Goal: Task Accomplishment & Management: Use online tool/utility

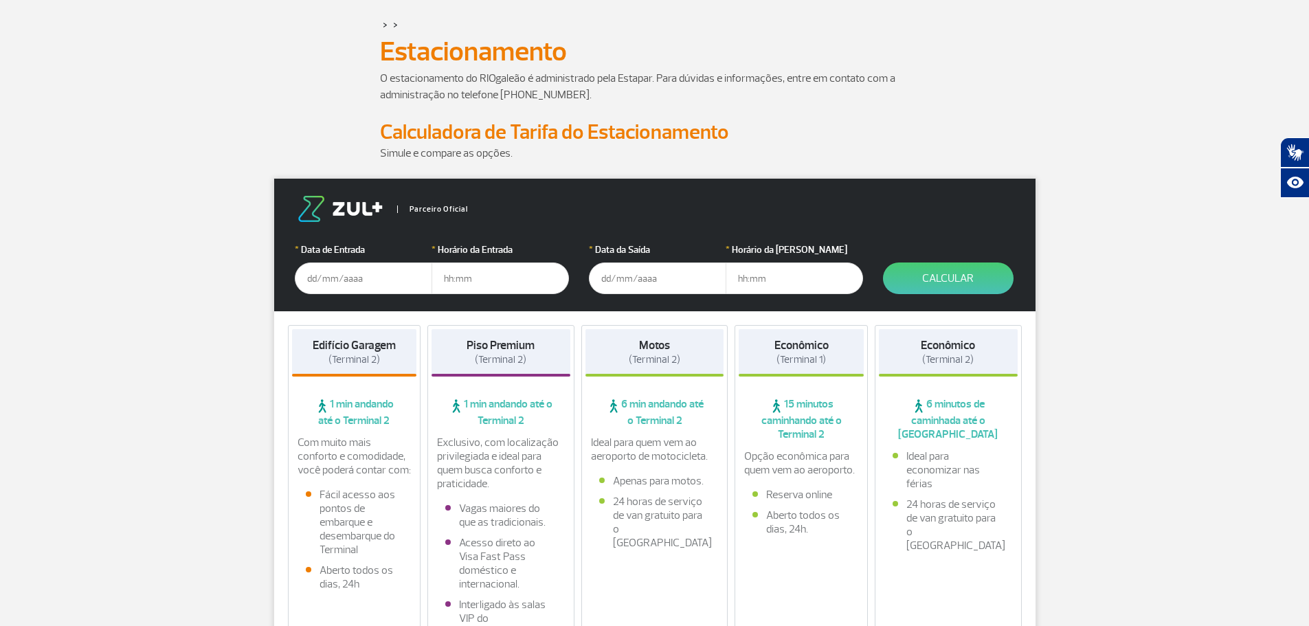
click at [328, 284] on input "text" at bounding box center [363, 278] width 137 height 32
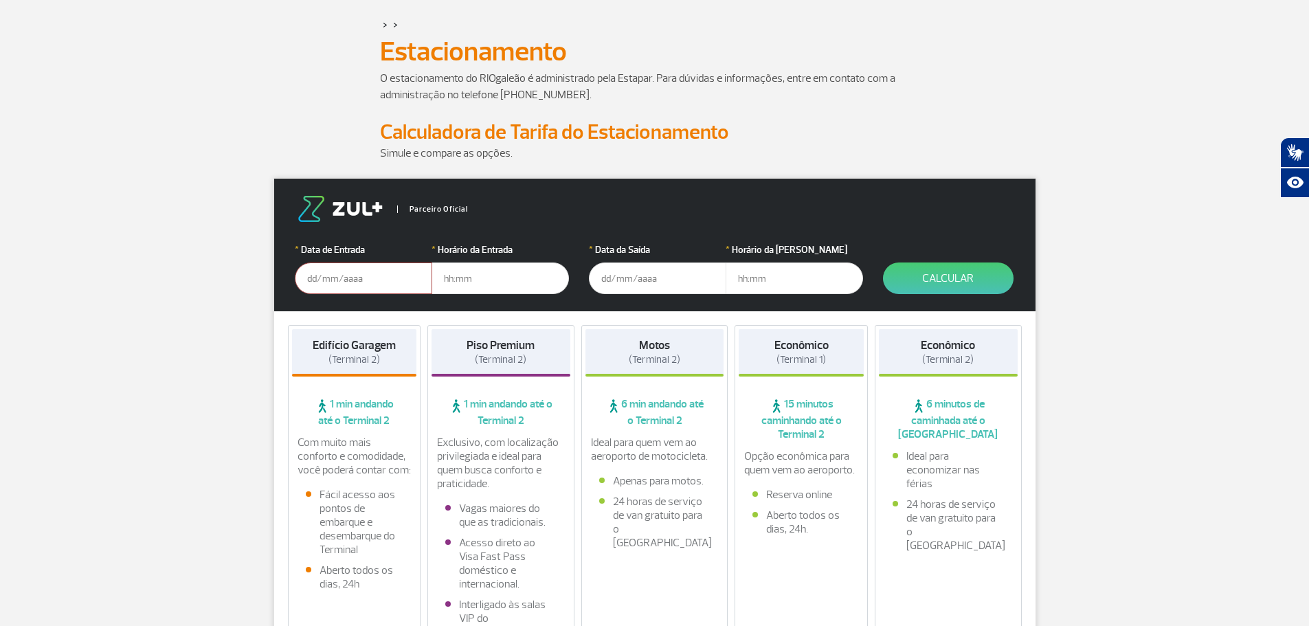
click at [315, 275] on input "text" at bounding box center [363, 278] width 137 height 32
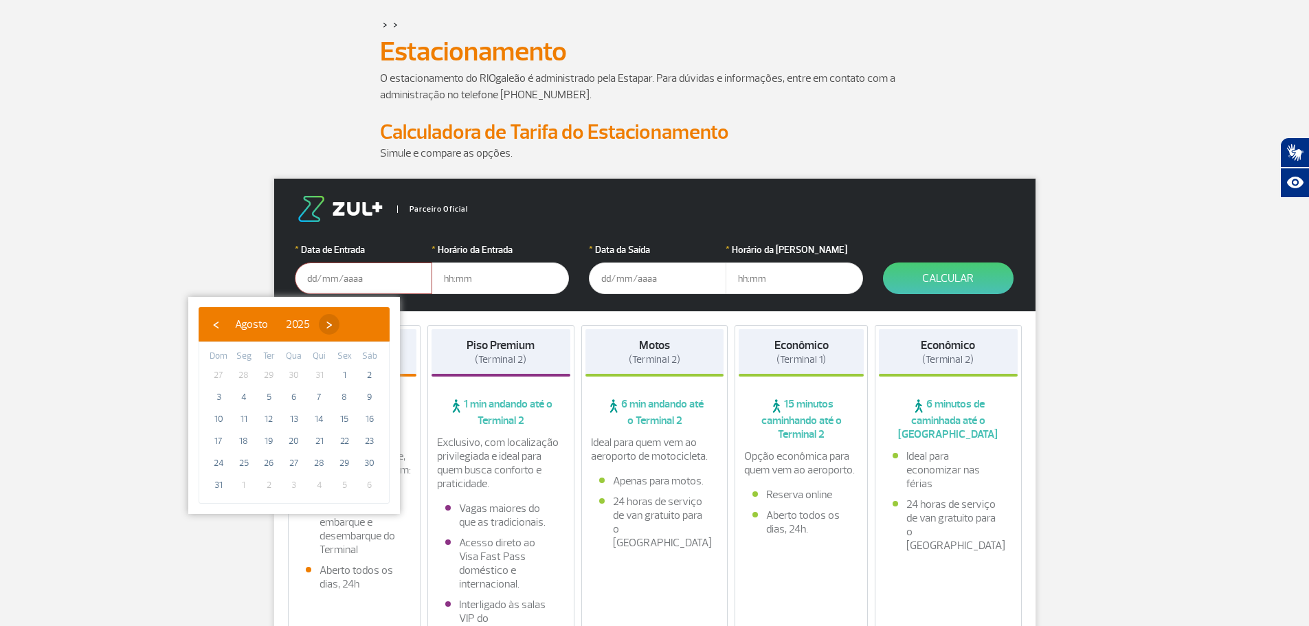
click at [339, 326] on span "›" at bounding box center [329, 324] width 21 height 21
click at [352, 326] on span "›" at bounding box center [341, 324] width 21 height 21
click at [354, 326] on span "›" at bounding box center [343, 324] width 21 height 21
click at [338, 326] on span "›" at bounding box center [327, 324] width 21 height 21
click at [348, 326] on span "›" at bounding box center [338, 324] width 21 height 21
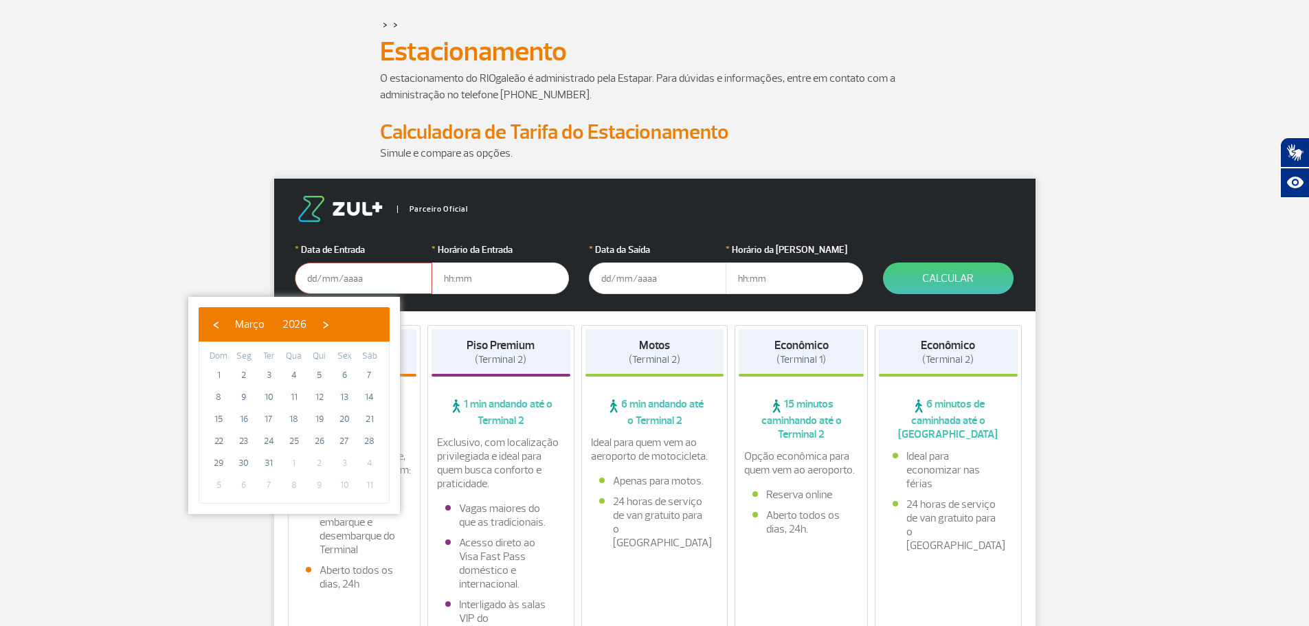
click at [336, 326] on span "›" at bounding box center [325, 324] width 21 height 21
click at [220, 458] on span "26" at bounding box center [218, 463] width 22 height 22
type input "[DATE]"
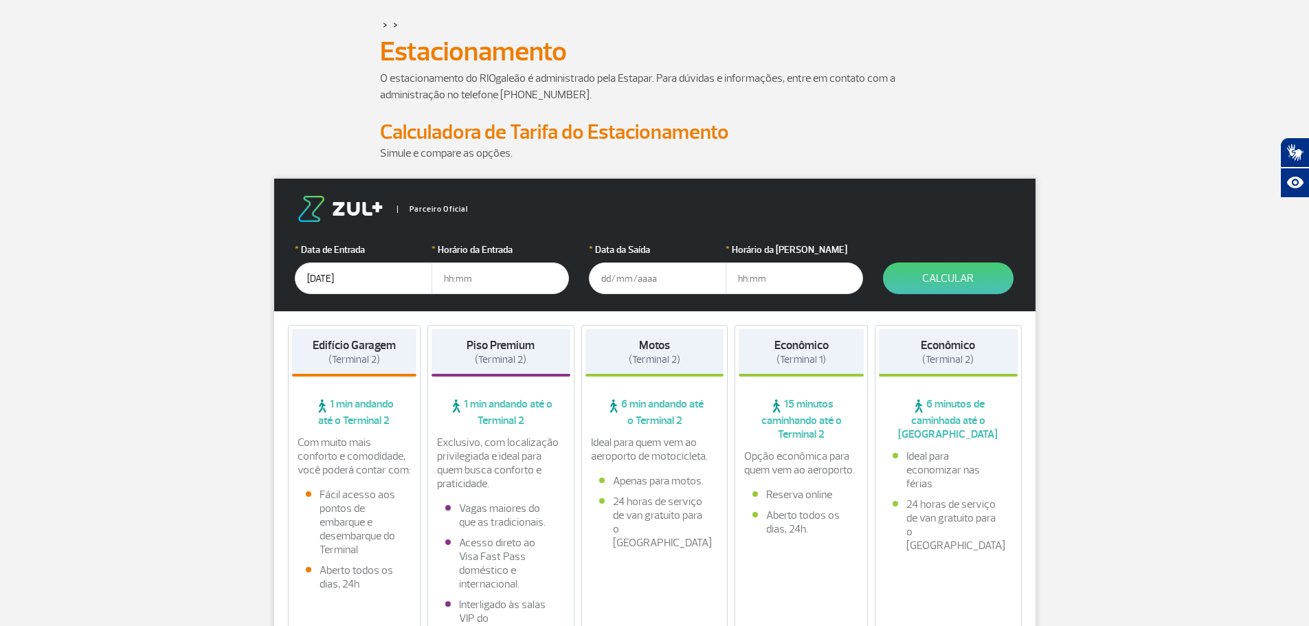
click at [475, 277] on input "text" at bounding box center [499, 278] width 137 height 32
type input "14:00"
click at [632, 269] on input "text" at bounding box center [657, 278] width 137 height 32
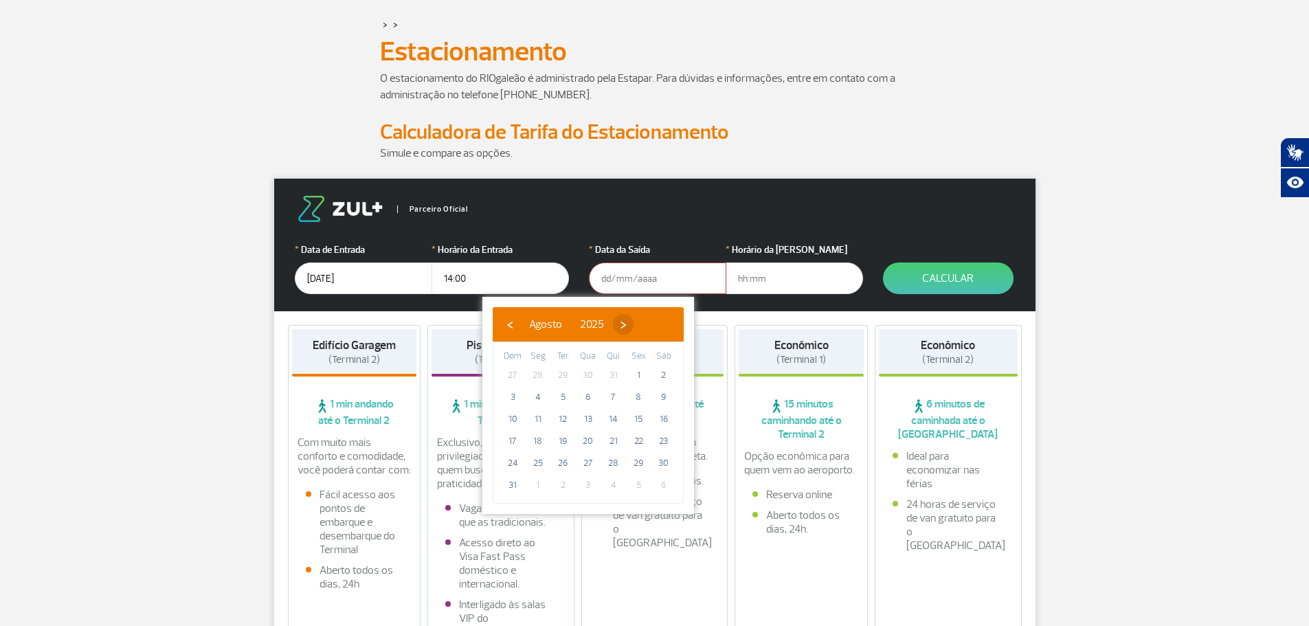
click at [633, 329] on span "›" at bounding box center [623, 324] width 21 height 21
click at [646, 329] on span "›" at bounding box center [635, 324] width 21 height 21
click at [638, 329] on span "›" at bounding box center [627, 324] width 21 height 21
click at [648, 329] on span "›" at bounding box center [637, 324] width 21 height 21
click at [632, 329] on span "›" at bounding box center [621, 324] width 21 height 21
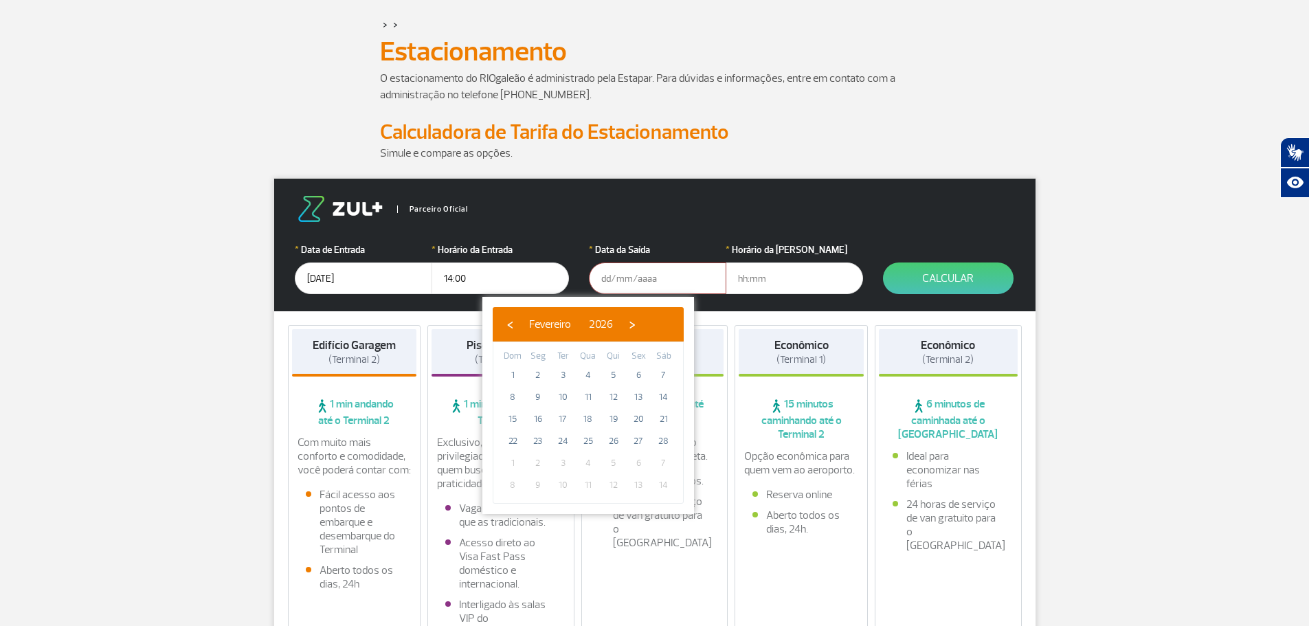
click at [642, 329] on span "›" at bounding box center [632, 324] width 21 height 21
click at [630, 329] on span "›" at bounding box center [619, 324] width 21 height 21
click at [621, 329] on span "›" at bounding box center [610, 324] width 21 height 21
click at [637, 401] on span "8" at bounding box center [638, 397] width 22 height 22
type input "[DATE]"
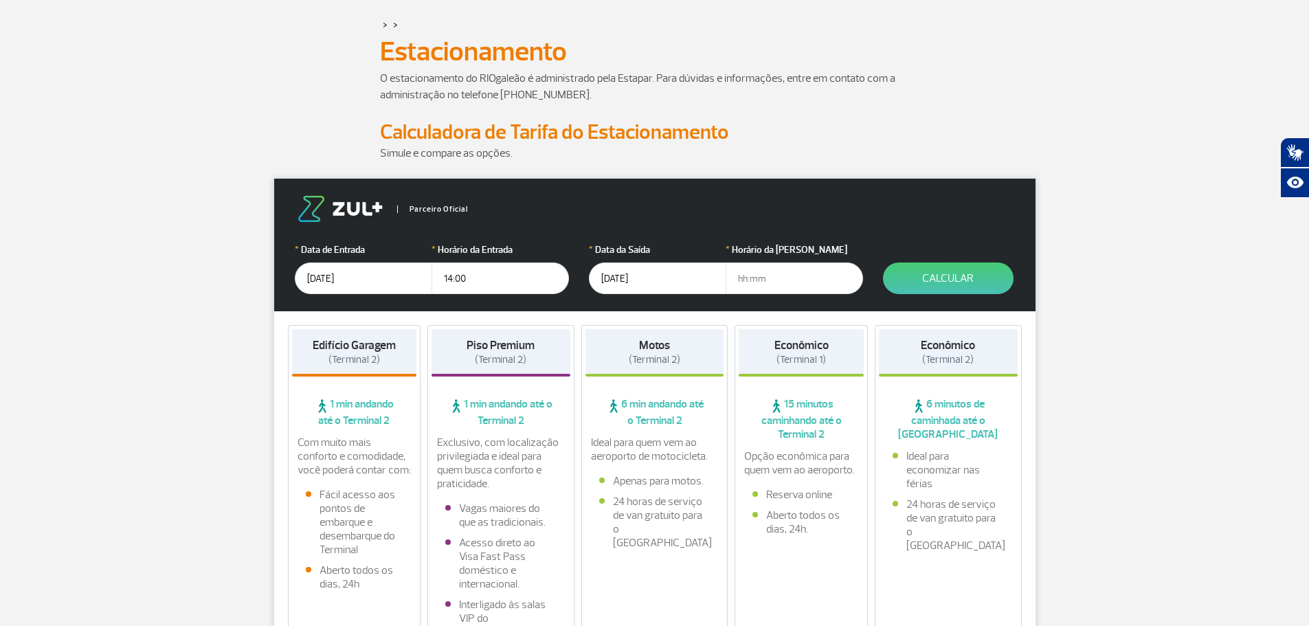
click at [741, 291] on input "text" at bounding box center [794, 278] width 137 height 32
type input "23"
click at [651, 294] on input "[DATE]" at bounding box center [657, 278] width 137 height 32
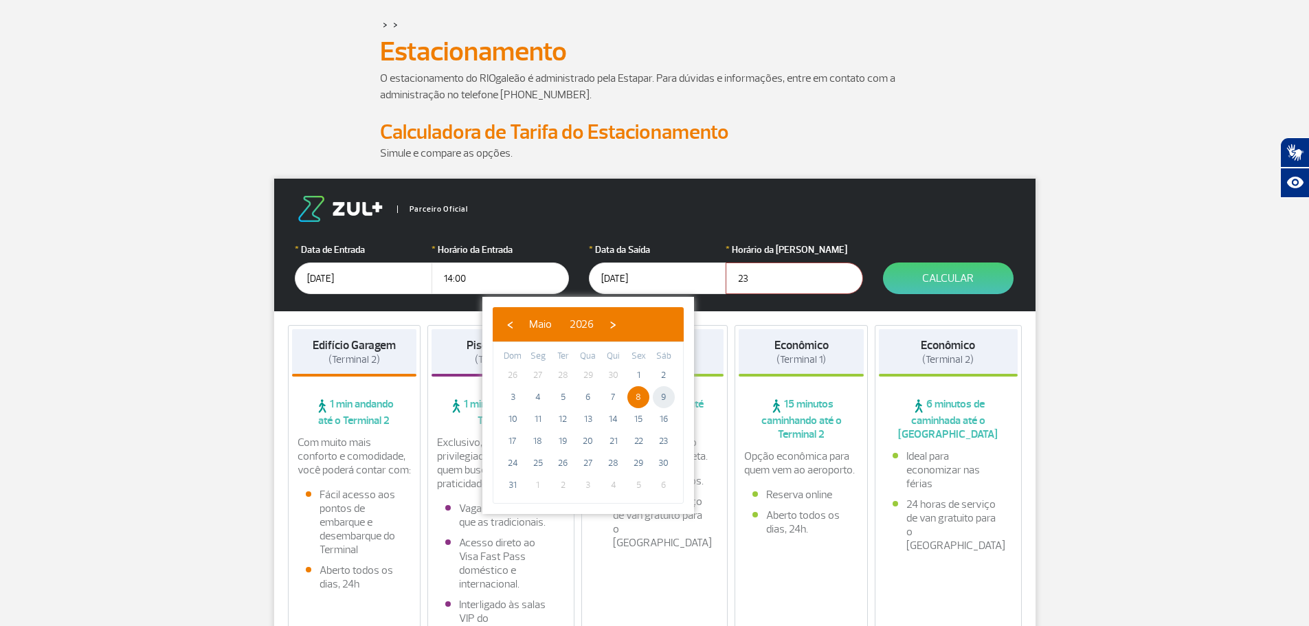
click at [659, 402] on span "9" at bounding box center [664, 397] width 22 height 22
type input "[DATE]"
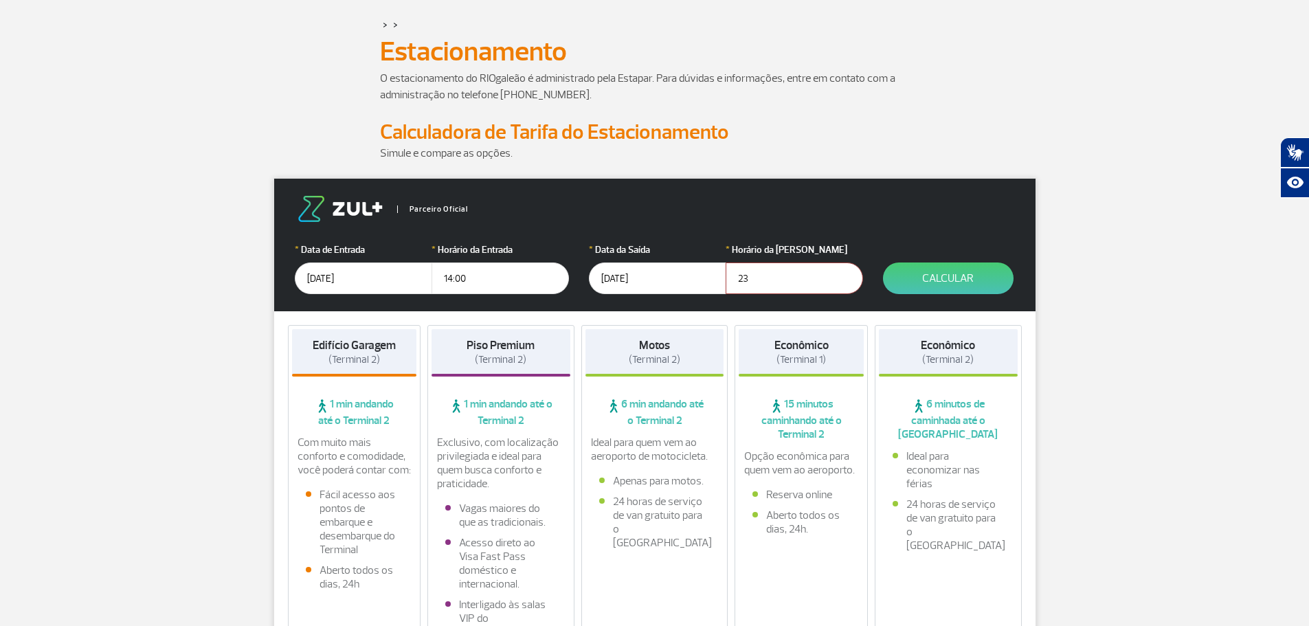
click at [777, 291] on input "23" at bounding box center [794, 278] width 137 height 32
type input "10:00"
click at [938, 279] on button "Calcular" at bounding box center [948, 278] width 131 height 32
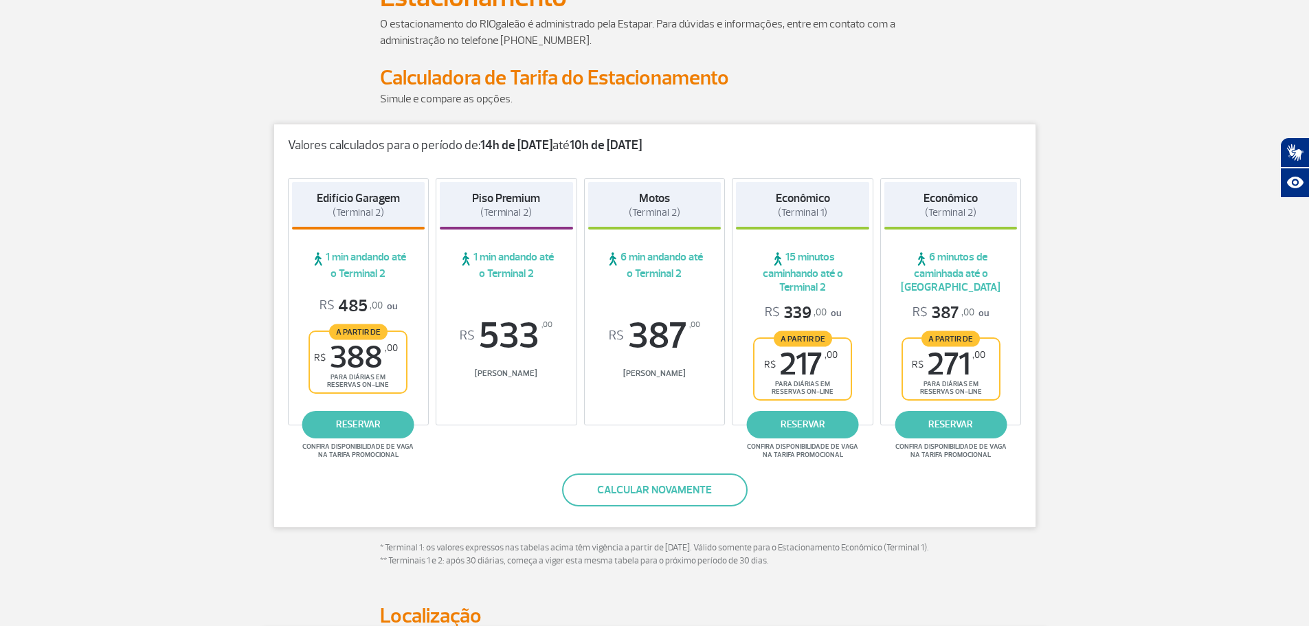
scroll to position [137, 0]
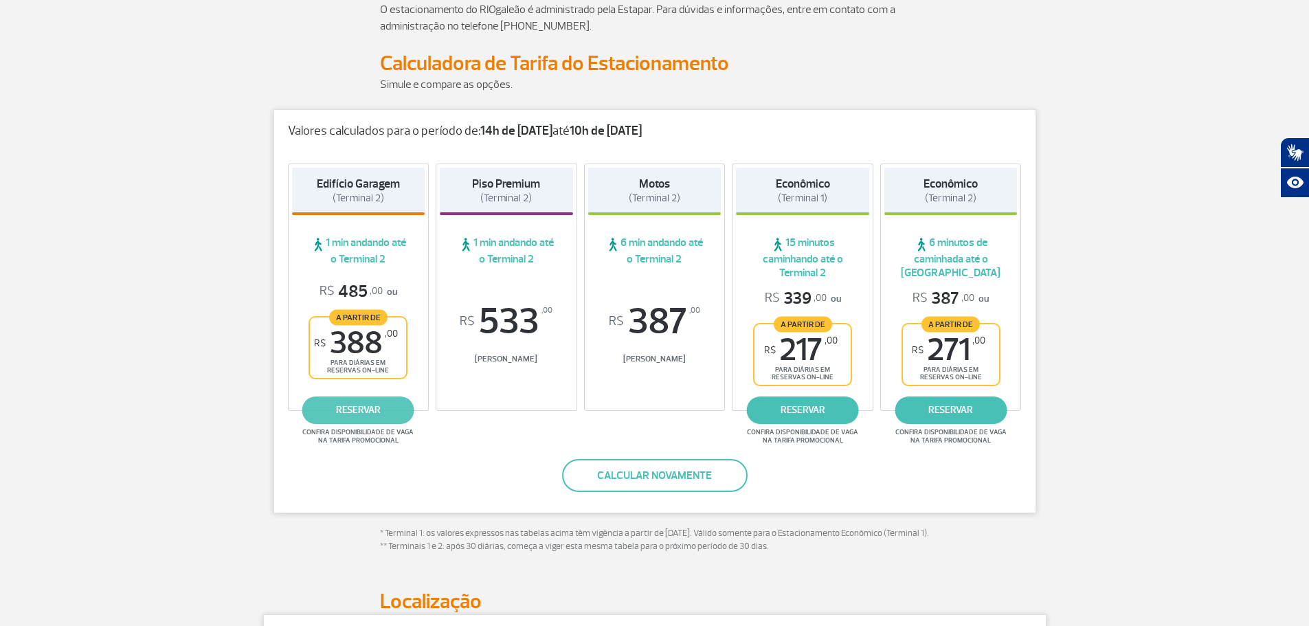
click at [390, 423] on link "reservar" at bounding box center [358, 409] width 112 height 27
